Goal: Information Seeking & Learning: Check status

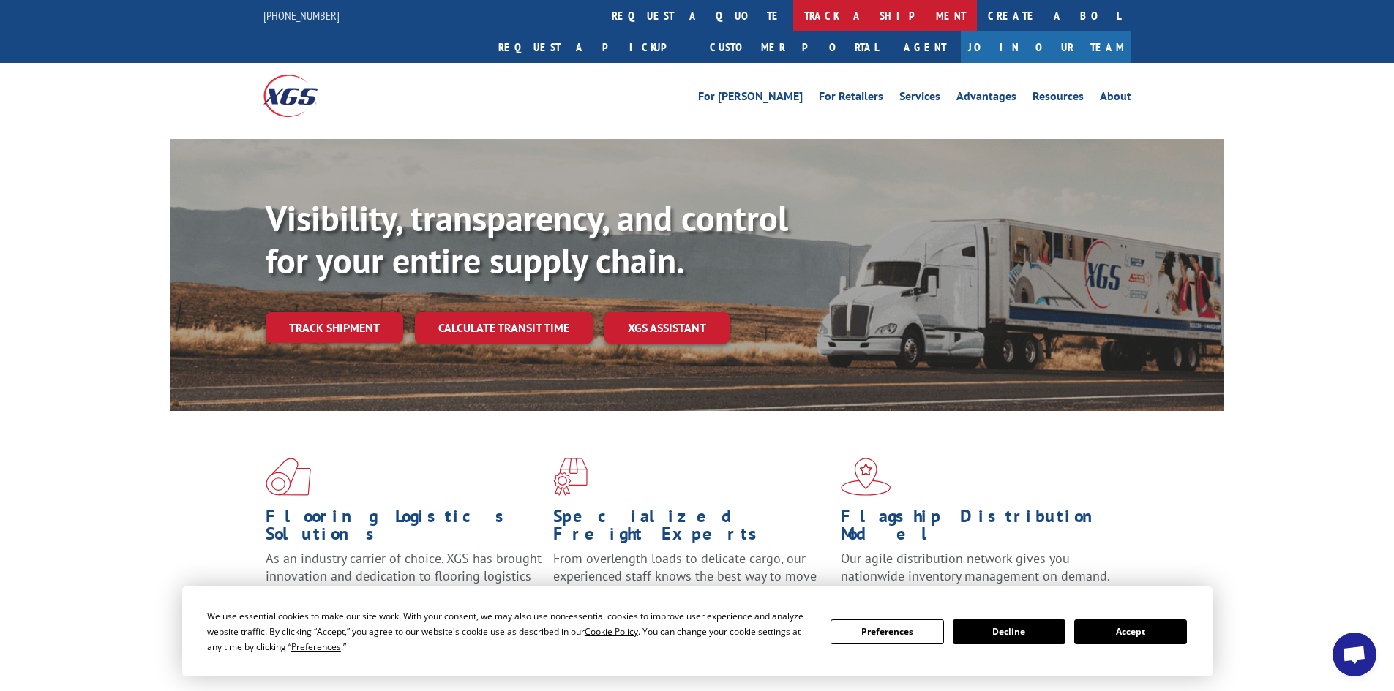
click at [793, 14] on link "track a shipment" at bounding box center [885, 15] width 184 height 31
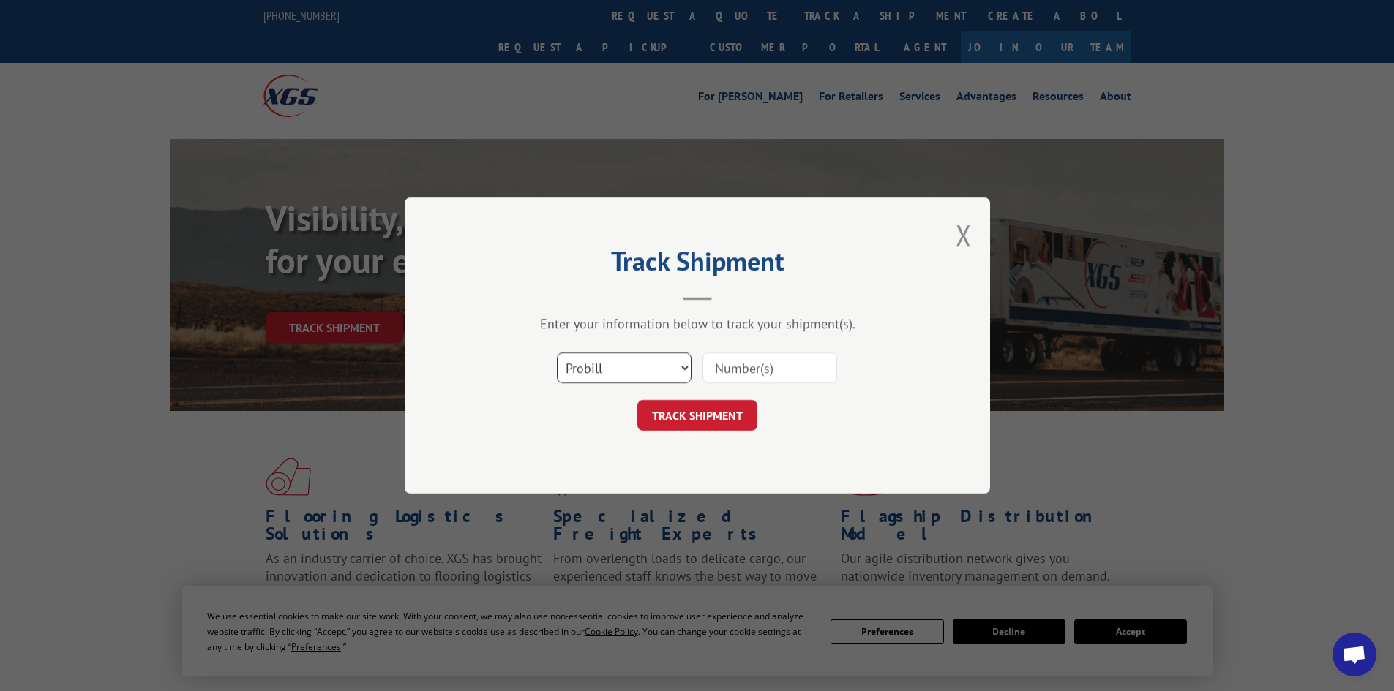
drag, startPoint x: 661, startPoint y: 363, endPoint x: 666, endPoint y: 371, distance: 9.2
click at [661, 364] on select "Select category... Probill BOL PO" at bounding box center [624, 368] width 135 height 31
select select "bol"
click at [557, 353] on select "Select category... Probill BOL PO" at bounding box center [624, 368] width 135 height 31
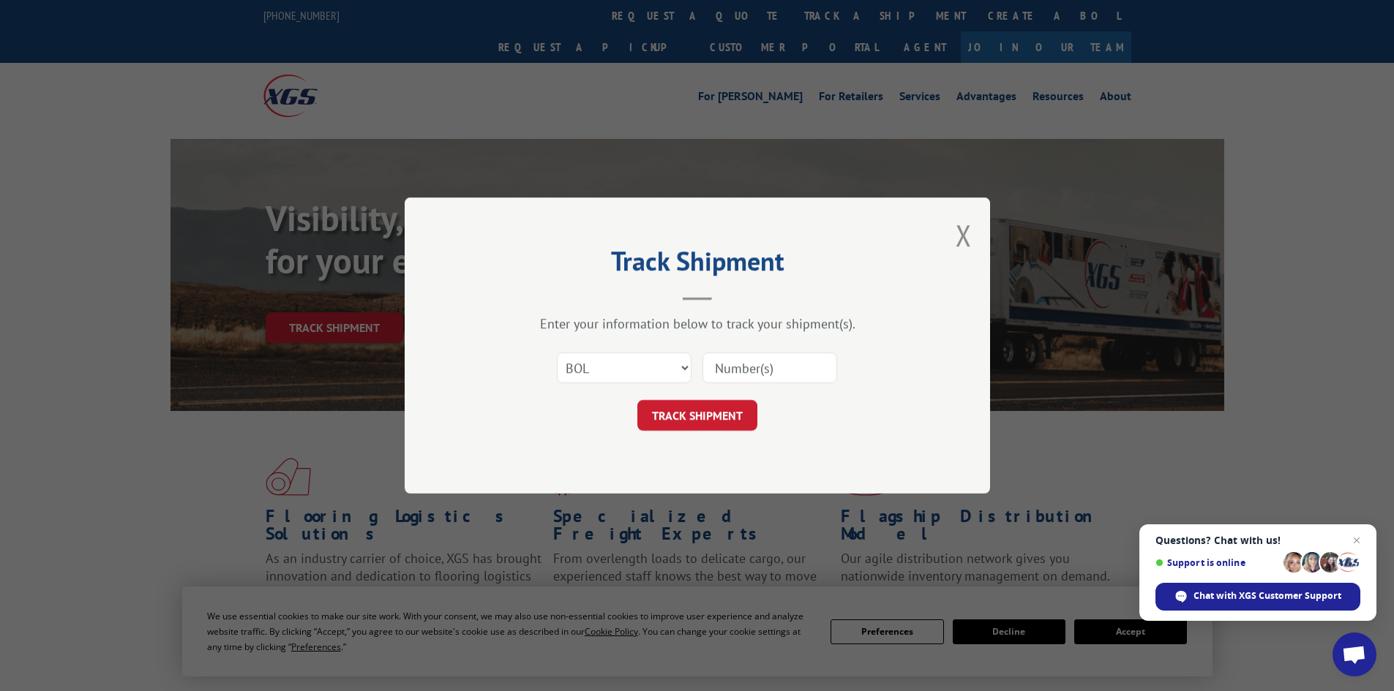
click at [754, 365] on input at bounding box center [769, 368] width 135 height 31
paste input "7083326"
type input "7083326"
click at [680, 413] on button "TRACK SHIPMENT" at bounding box center [697, 415] width 120 height 31
